Goal: Task Accomplishment & Management: Manage account settings

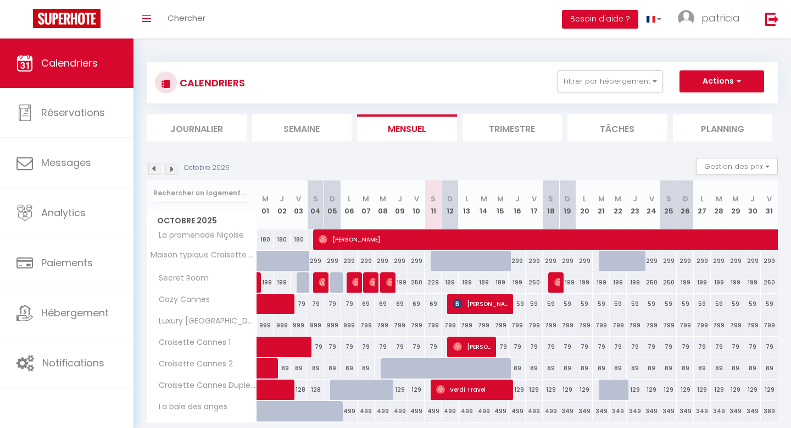
select select
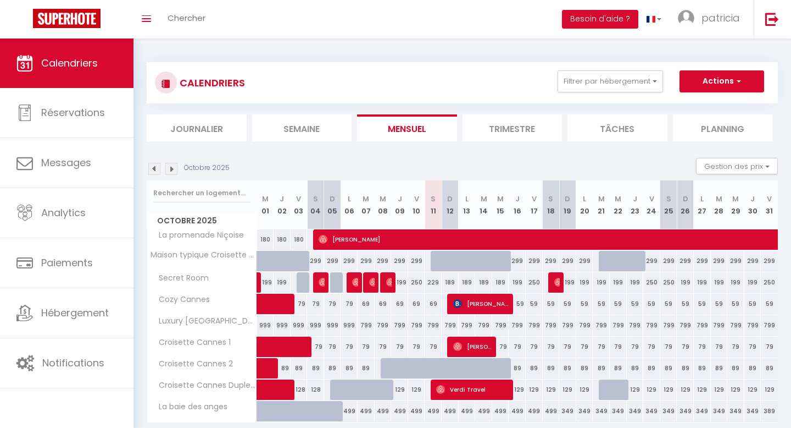
select select
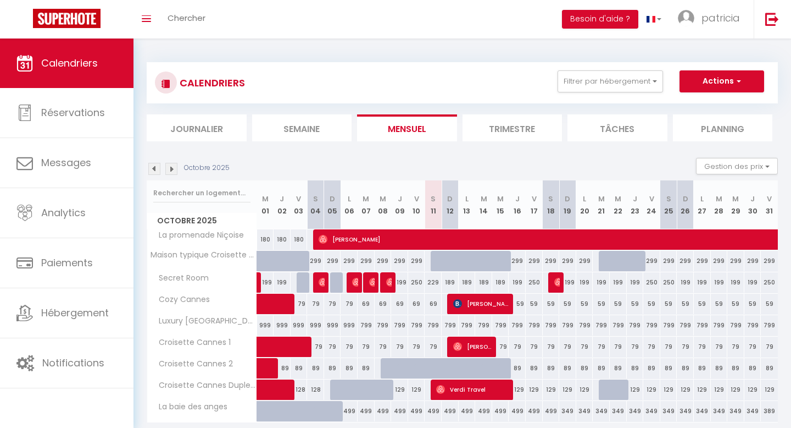
select select
click at [389, 280] on img at bounding box center [390, 282] width 9 height 9
select select "OK"
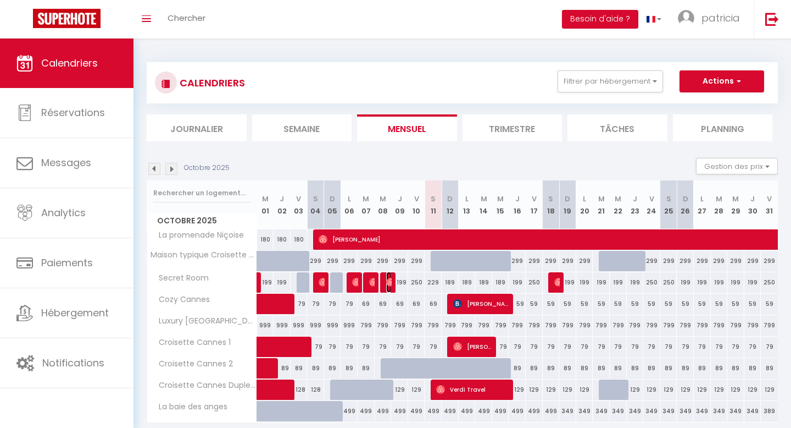
select select "0"
select select "1"
select select
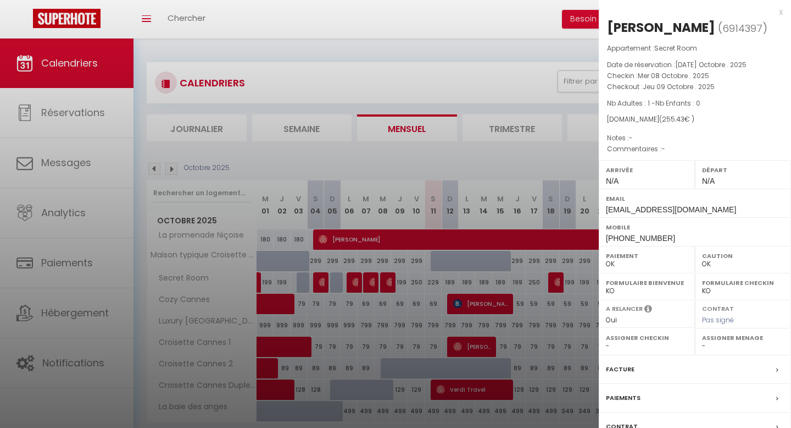
click at [322, 283] on div at bounding box center [395, 214] width 791 height 428
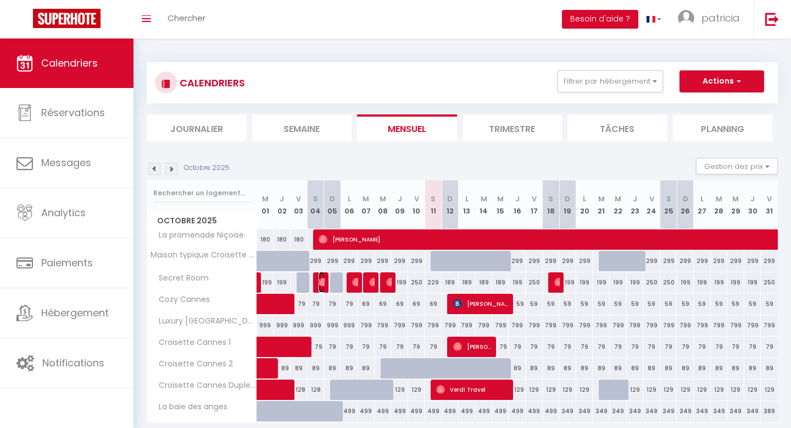
click at [322, 283] on img at bounding box center [323, 282] width 9 height 9
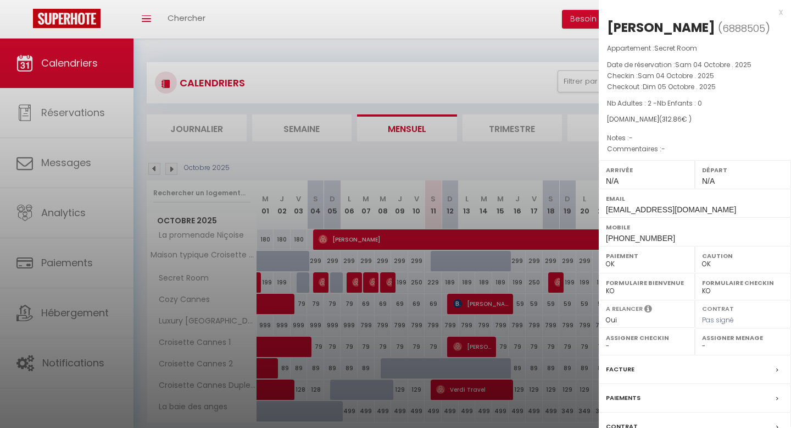
click at [356, 282] on div at bounding box center [395, 214] width 791 height 428
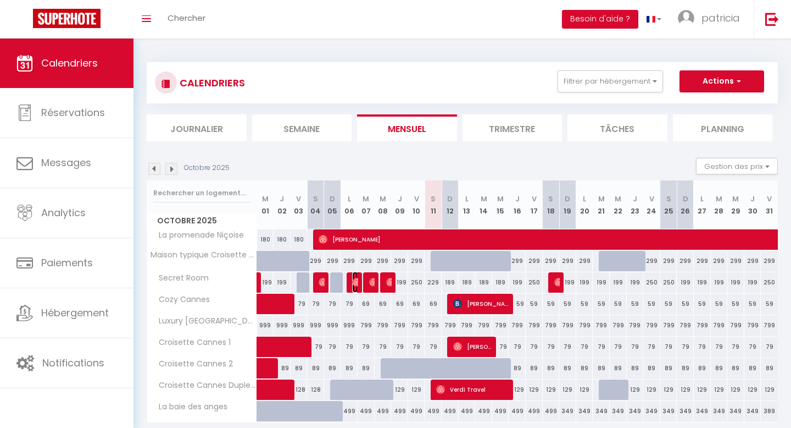
click at [356, 282] on img at bounding box center [356, 282] width 9 height 9
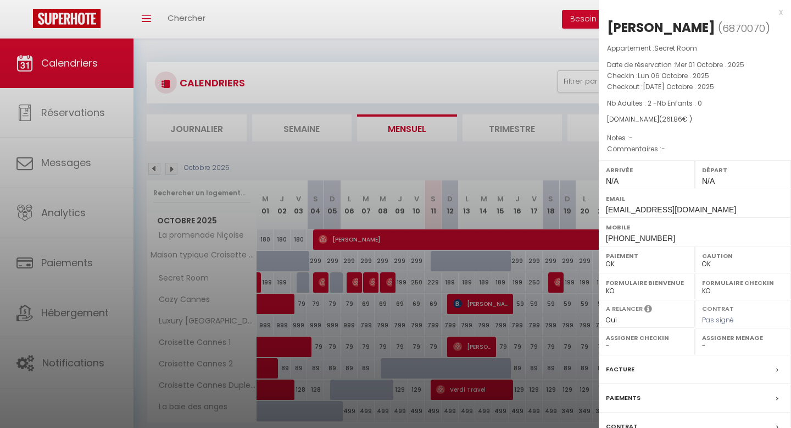
click at [374, 276] on div at bounding box center [395, 214] width 791 height 428
